Goal: Go to known website: Access a specific website the user already knows

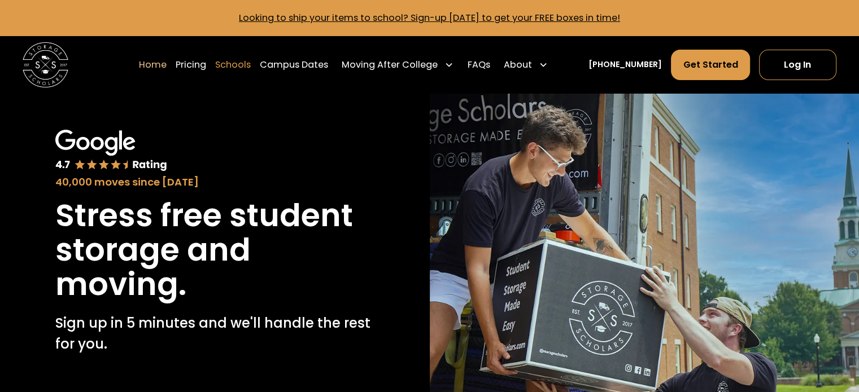
click at [250, 63] on link "Schools" at bounding box center [233, 65] width 36 height 32
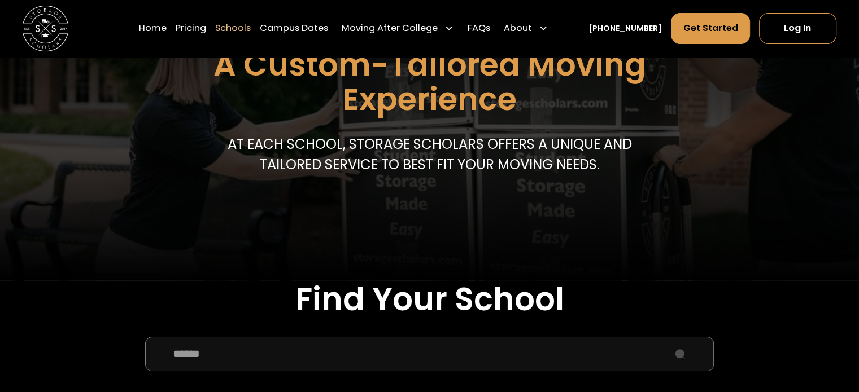
scroll to position [226, 0]
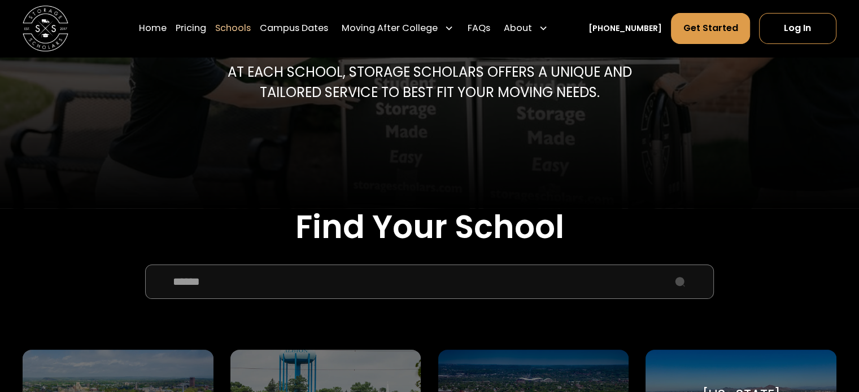
click at [357, 287] on input "School Select Form" at bounding box center [429, 282] width 568 height 34
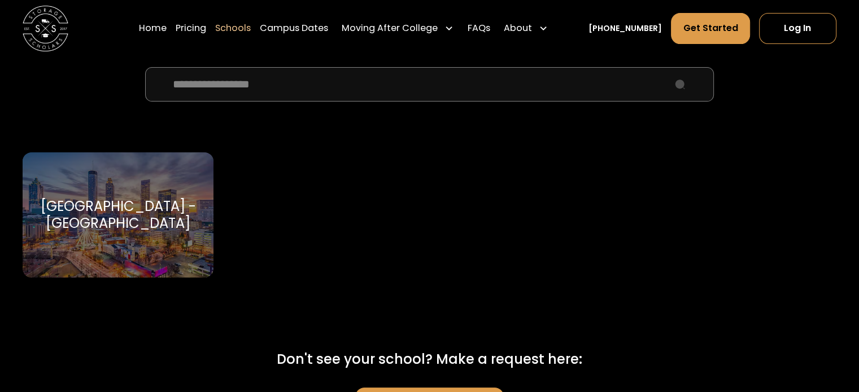
scroll to position [508, 0]
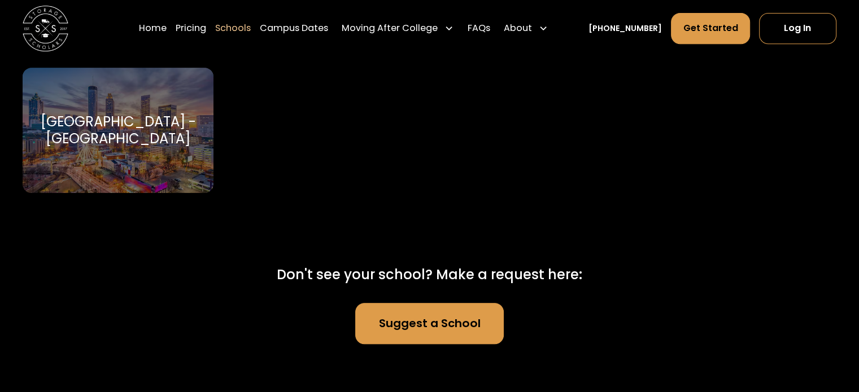
type input "**********"
click at [145, 164] on div "[GEOGRAPHIC_DATA] - [GEOGRAPHIC_DATA] [GEOGRAPHIC_DATA] - [GEOGRAPHIC_DATA]" at bounding box center [118, 130] width 190 height 125
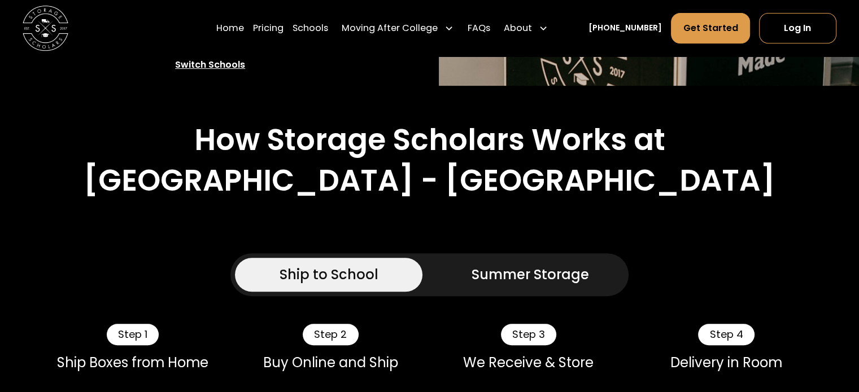
scroll to position [395, 0]
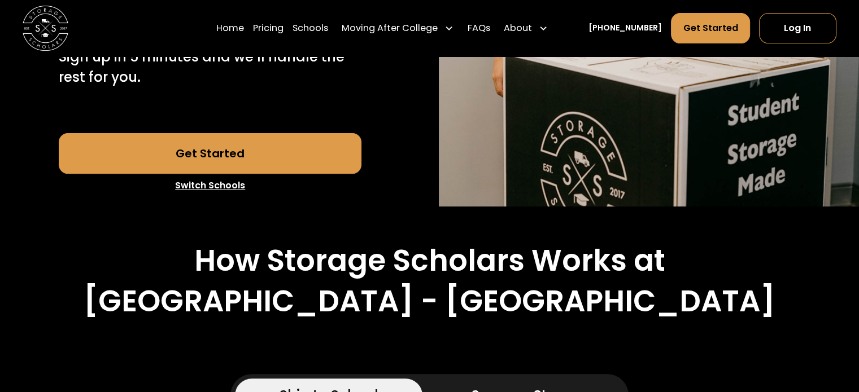
click at [273, 133] on link "Get Started" at bounding box center [210, 153] width 303 height 41
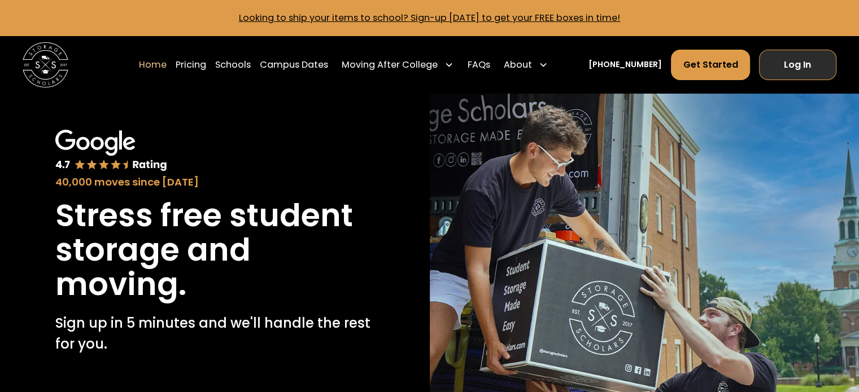
click at [813, 63] on link "Log In" at bounding box center [797, 65] width 77 height 30
